Goal: Information Seeking & Learning: Learn about a topic

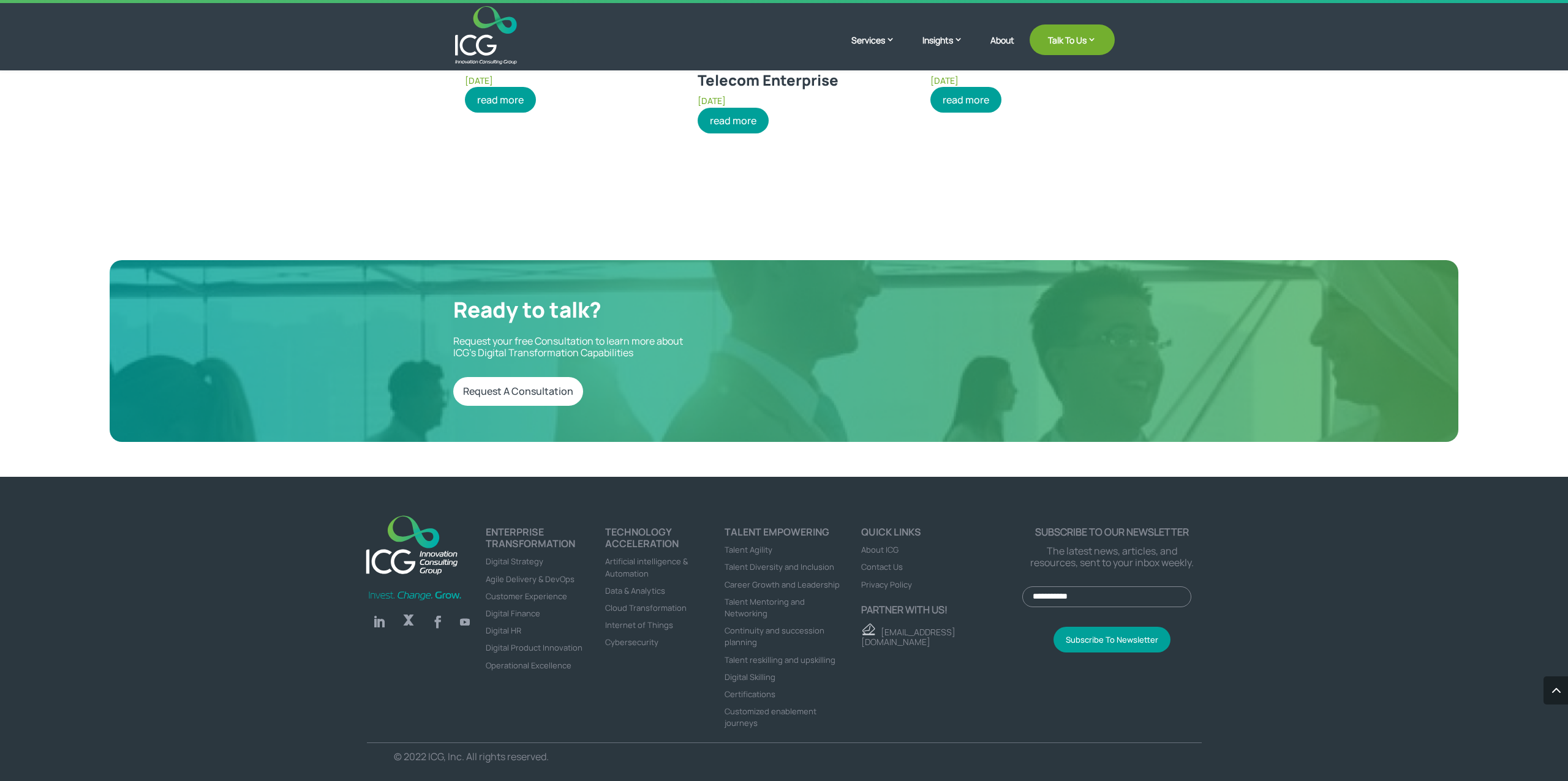
scroll to position [7, 0]
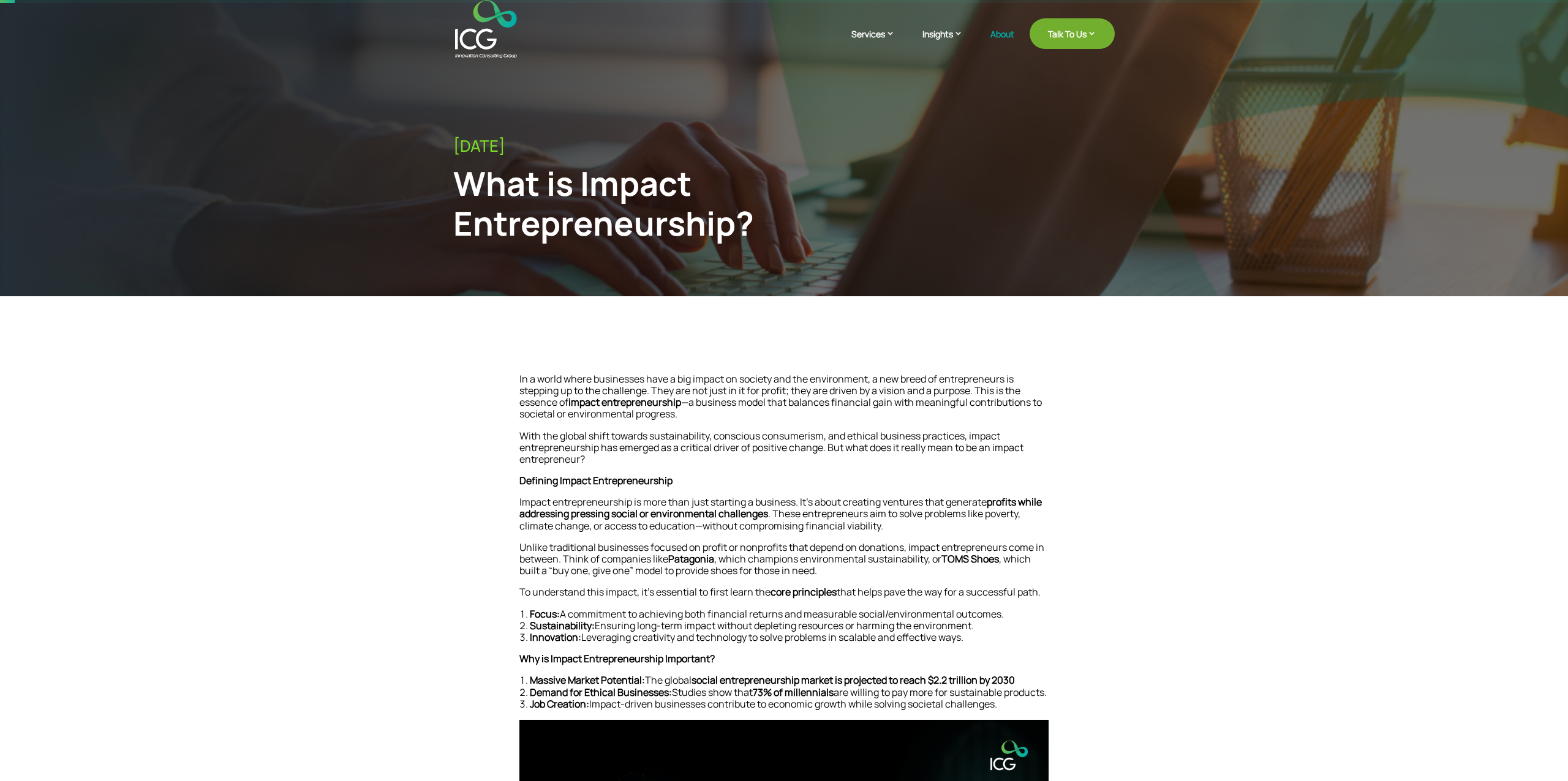
click at [999, 39] on link "About" at bounding box center [1003, 43] width 24 height 29
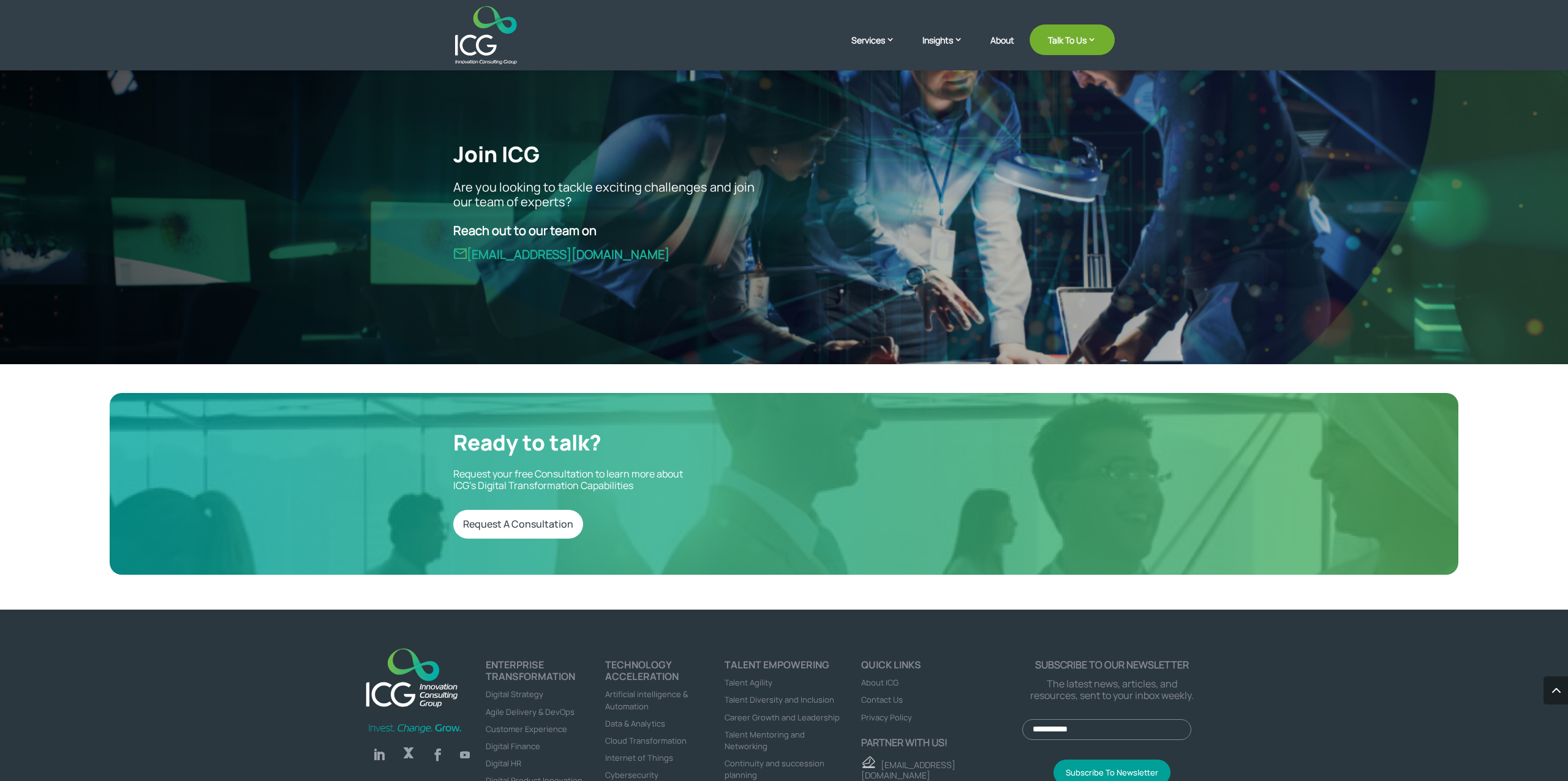
scroll to position [3424, 0]
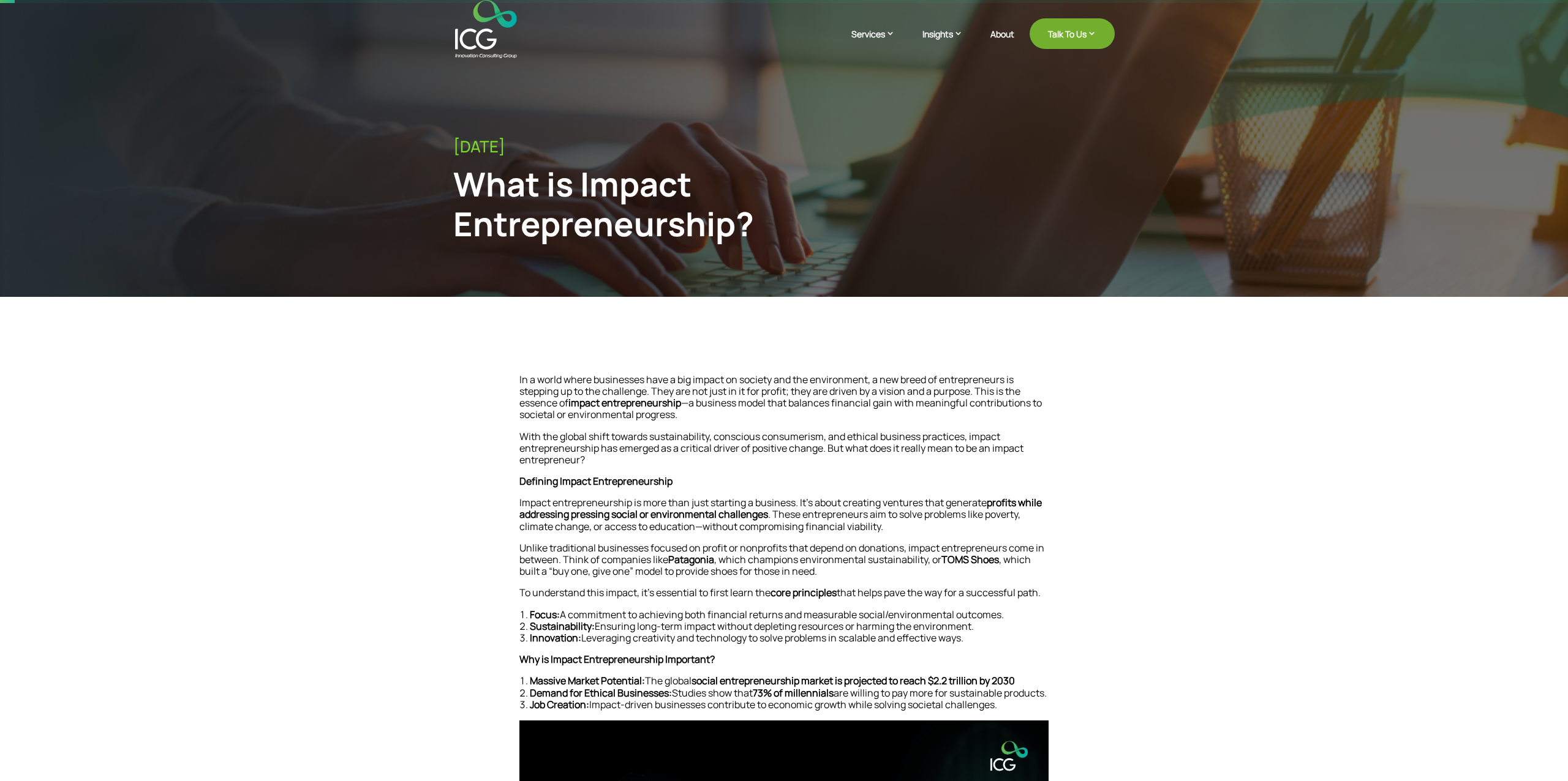
click at [573, 612] on li "Focus: A commitment to achieving both financial returns and measurable social/e…" at bounding box center [784, 615] width 529 height 11
